Goal: Go to known website: Access a specific website the user already knows

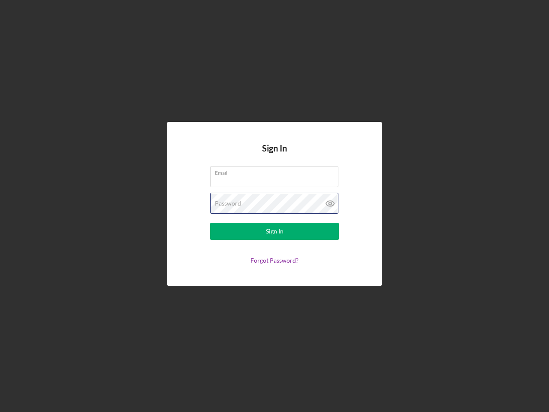
click at [274, 206] on div "Password" at bounding box center [274, 203] width 129 height 21
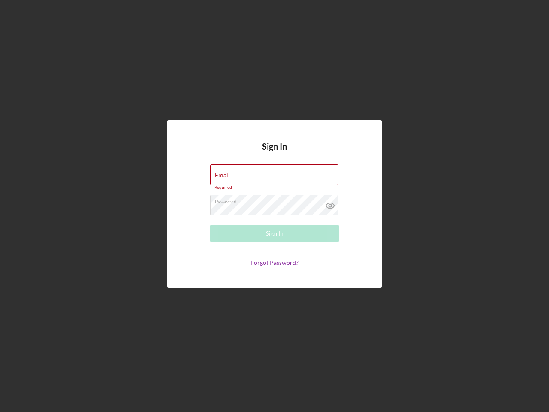
click at [330, 203] on icon at bounding box center [330, 205] width 21 height 21
